Goal: Download file/media: Obtain a digital file from the website

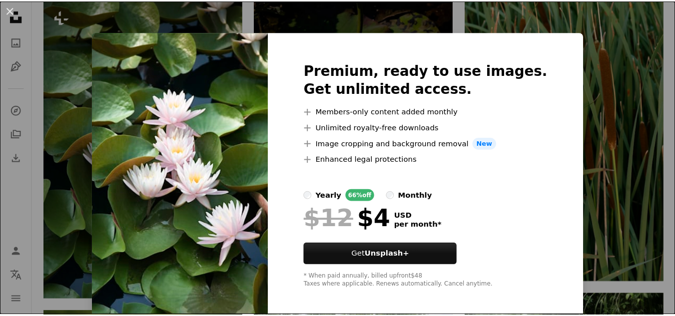
scroll to position [542, 0]
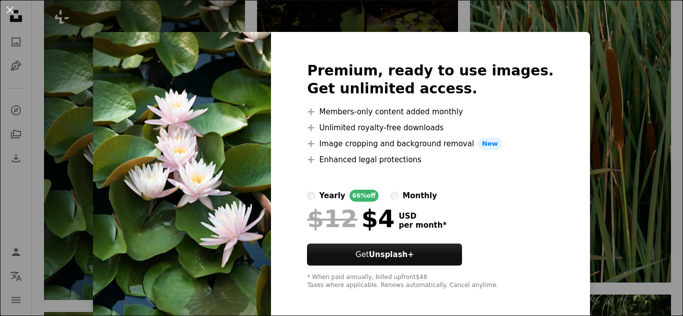
click at [199, 166] on img at bounding box center [182, 176] width 178 height 288
click at [585, 94] on div "An X shape Premium, ready to use images. Get unlimited access. A plus sign Memb…" at bounding box center [341, 158] width 683 height 316
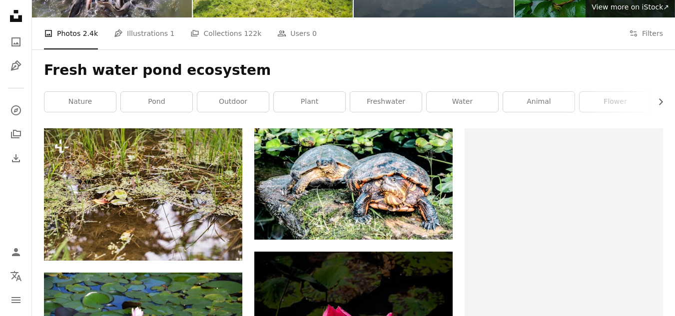
scroll to position [124, 0]
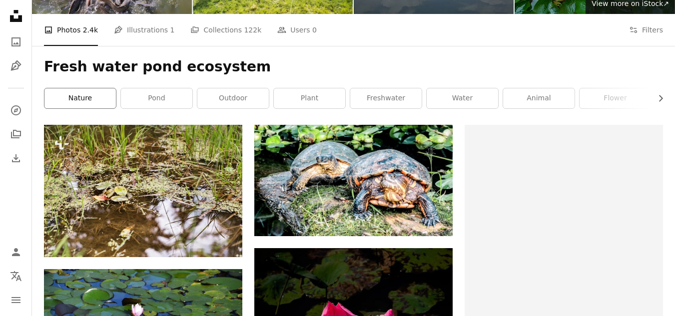
click at [100, 103] on link "nature" at bounding box center [79, 98] width 71 height 20
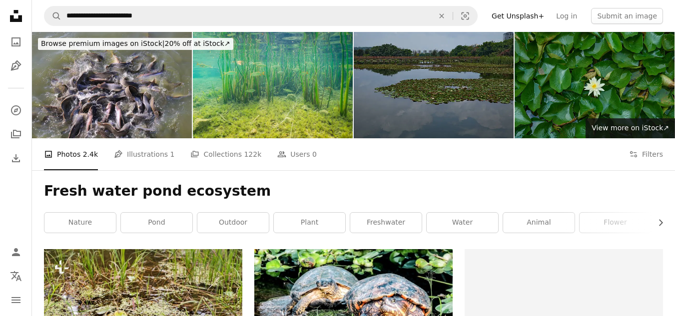
scroll to position [124, 0]
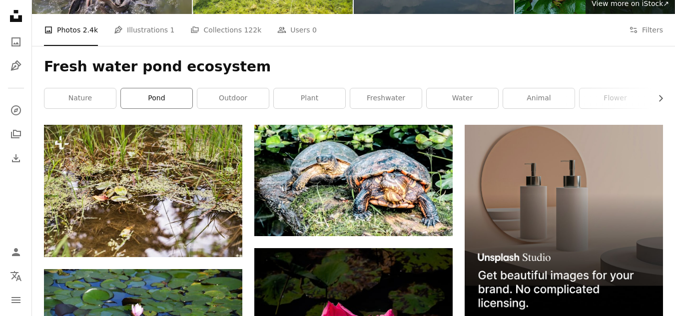
click at [165, 95] on link "pond" at bounding box center [156, 98] width 71 height 20
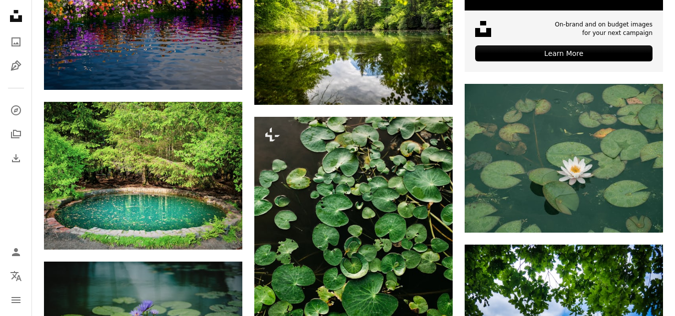
scroll to position [449, 0]
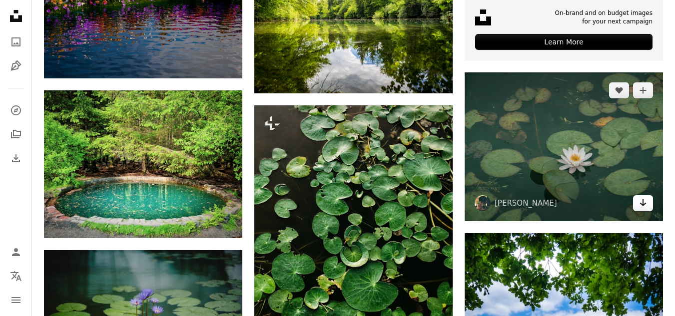
click at [642, 201] on icon "Arrow pointing down" at bounding box center [643, 203] width 8 height 12
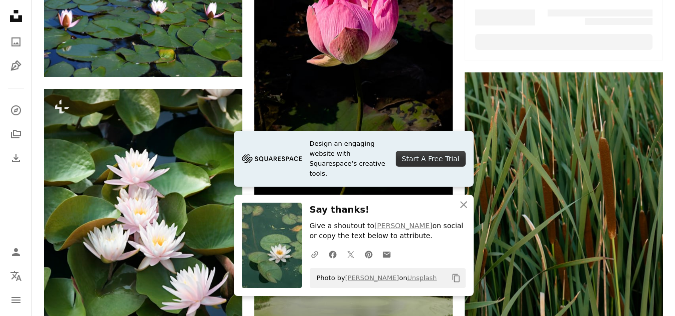
scroll to position [124, 0]
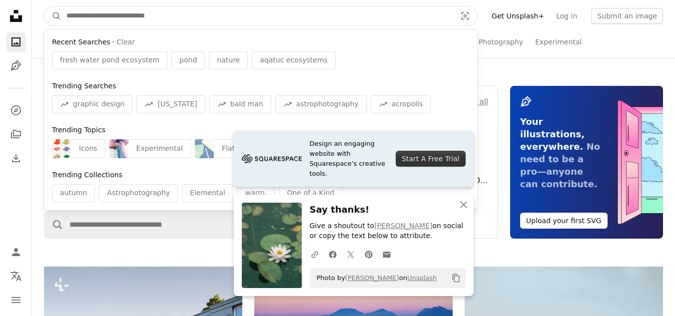
click at [212, 13] on input "Find visuals sitewide" at bounding box center [257, 15] width 392 height 19
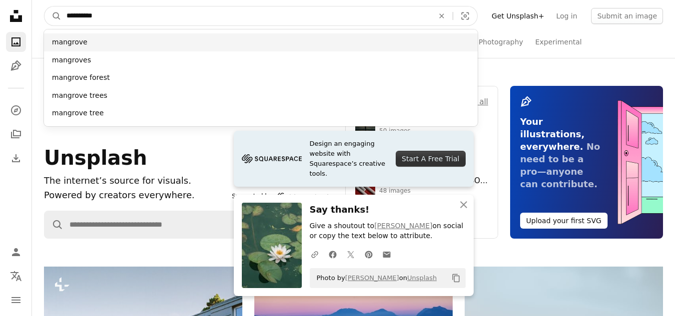
type input "*********"
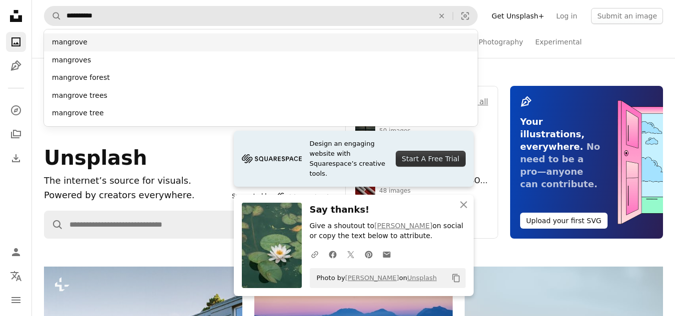
click at [151, 43] on div "mangrove" at bounding box center [261, 42] width 434 height 18
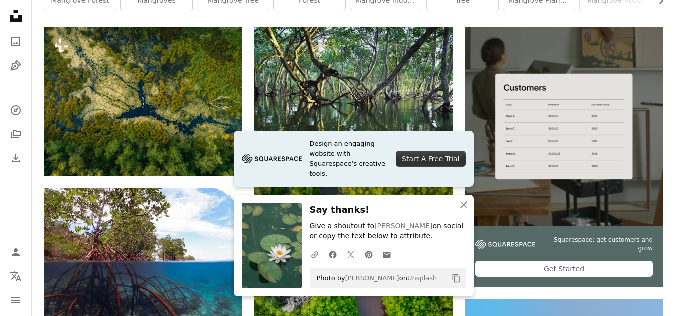
scroll to position [210, 0]
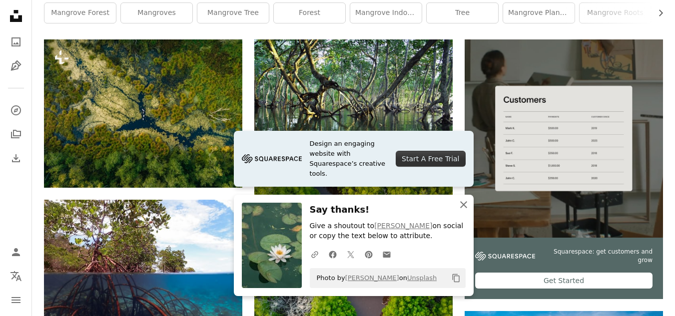
click at [463, 203] on icon "button" at bounding box center [463, 204] width 7 height 7
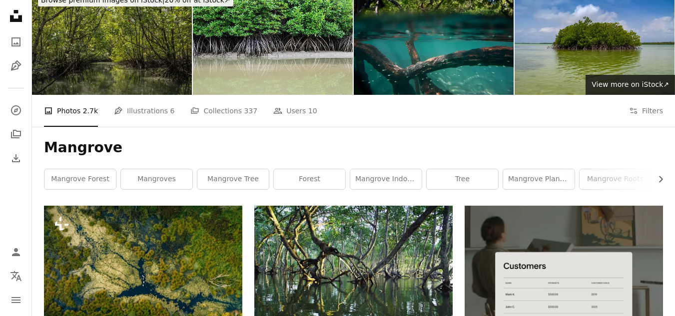
scroll to position [0, 0]
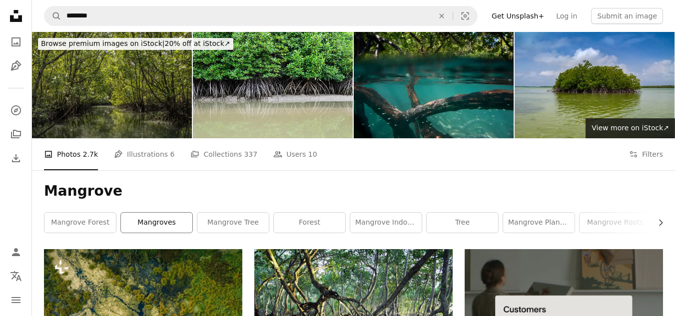
click at [181, 227] on link "mangroves" at bounding box center [156, 223] width 71 height 20
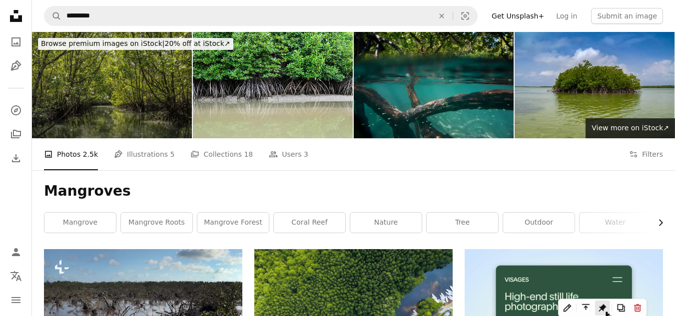
click at [658, 224] on icon "Chevron right" at bounding box center [661, 223] width 10 height 10
click at [617, 226] on link "land" at bounding box center [626, 223] width 71 height 20
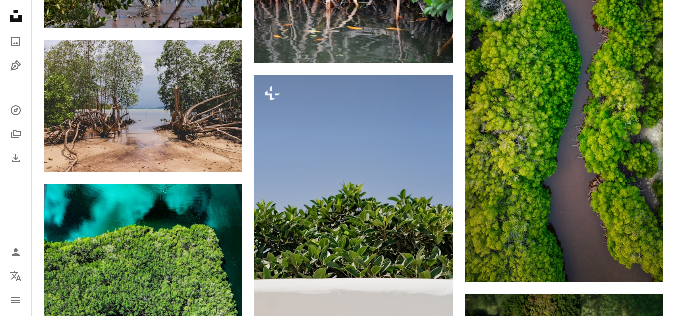
scroll to position [643, 0]
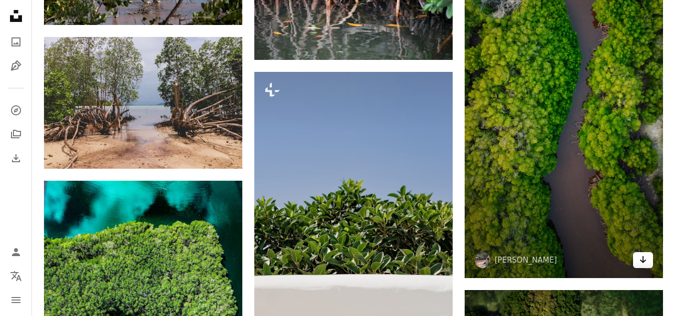
click at [643, 261] on icon "Download" at bounding box center [643, 259] width 6 height 7
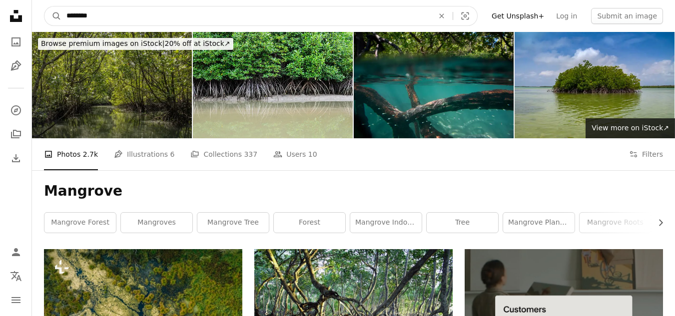
click at [113, 12] on input "********" at bounding box center [245, 15] width 369 height 19
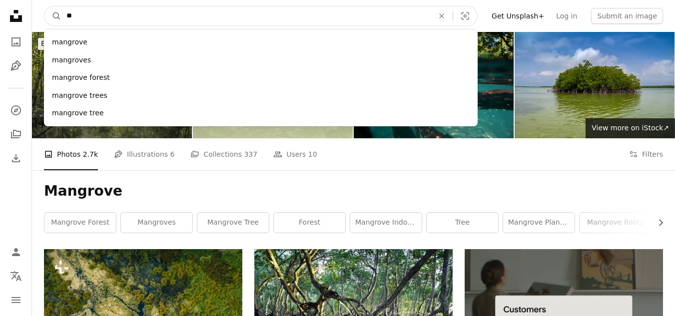
type input "*"
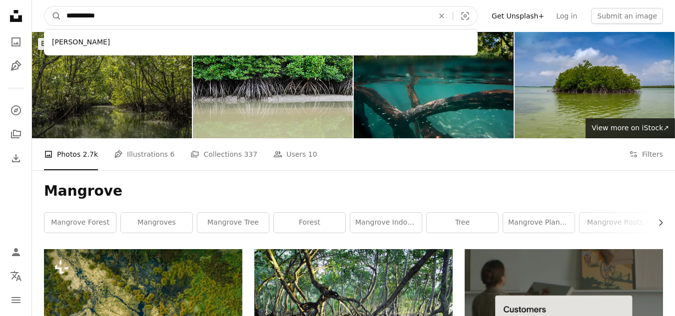
type input "**********"
click at [44, 6] on button "A magnifying glass" at bounding box center [52, 15] width 17 height 19
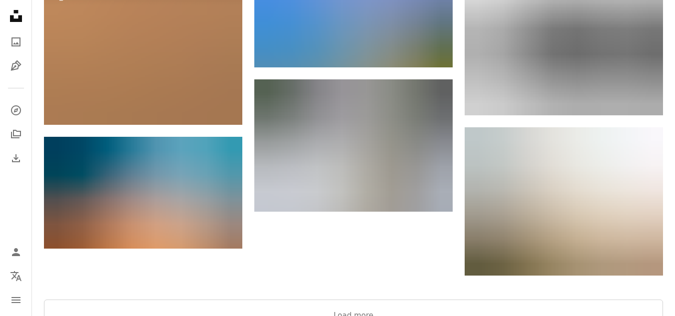
scroll to position [1340, 0]
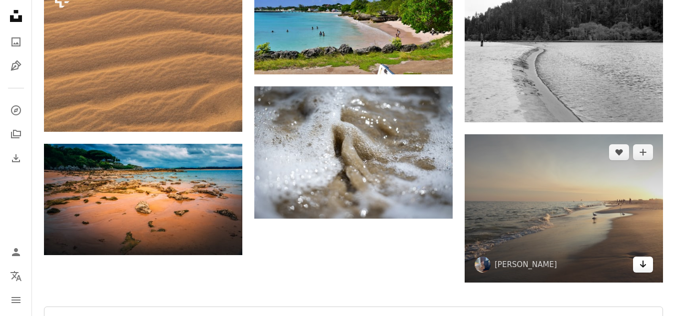
click at [643, 268] on icon "Download" at bounding box center [643, 264] width 6 height 7
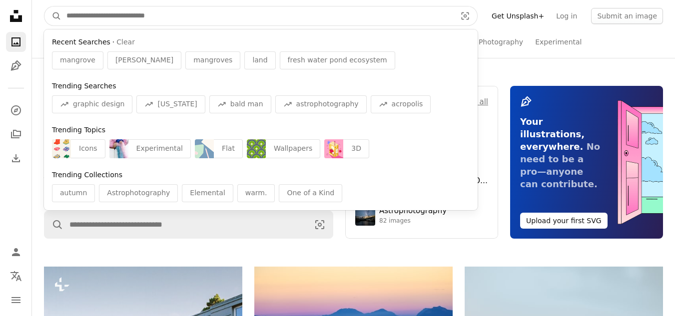
click at [102, 14] on input "Find visuals sitewide" at bounding box center [257, 15] width 392 height 19
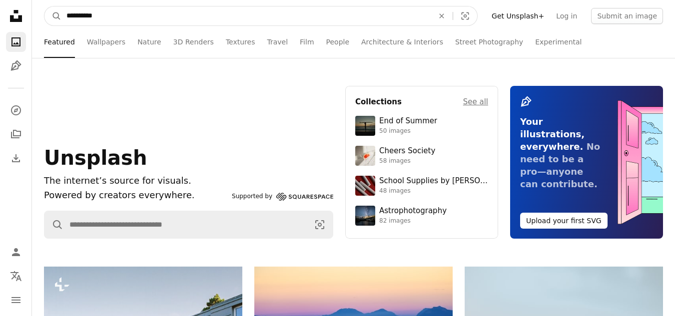
type input "**********"
click at [44, 6] on button "A magnifying glass" at bounding box center [52, 15] width 17 height 19
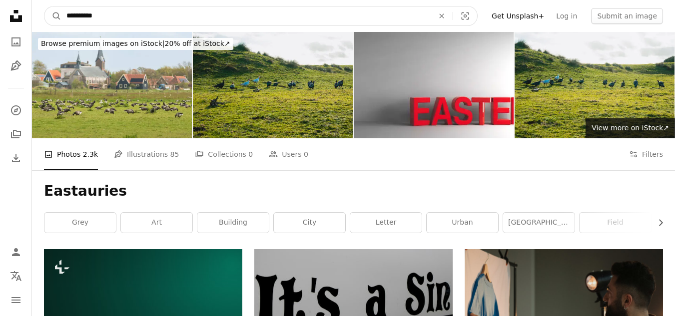
click at [121, 15] on input "**********" at bounding box center [245, 15] width 369 height 19
type input "*"
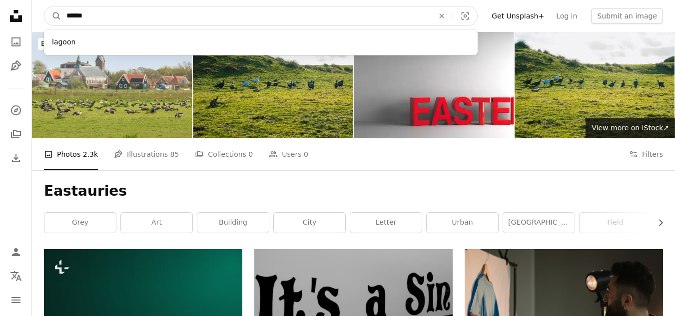
type input "******"
click at [44, 6] on button "A magnifying glass" at bounding box center [52, 15] width 17 height 19
